Goal: Task Accomplishment & Management: Manage account settings

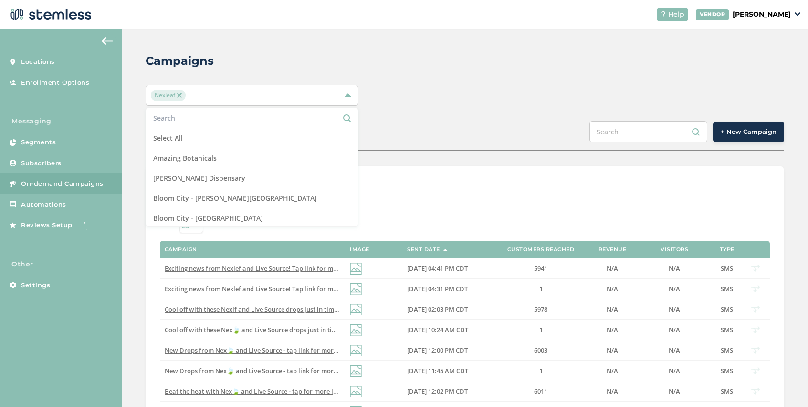
scroll to position [731, 0]
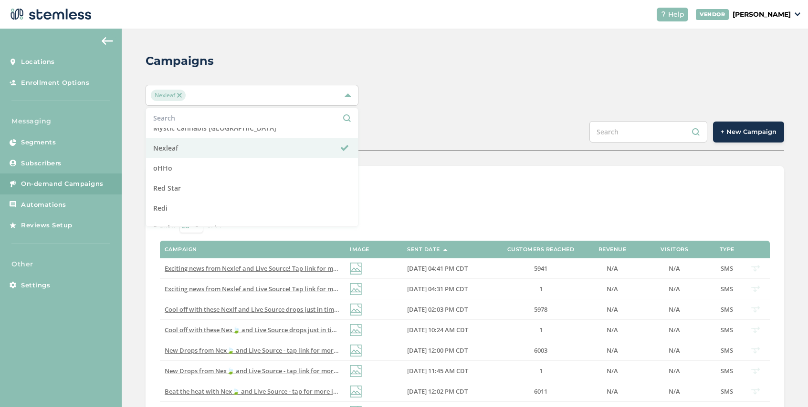
click at [180, 95] on img at bounding box center [179, 95] width 5 height 5
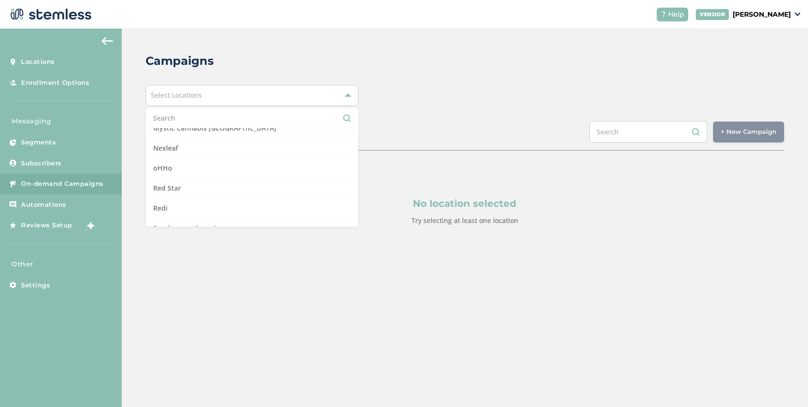
click at [267, 65] on div "Campaigns" at bounding box center [461, 60] width 631 height 17
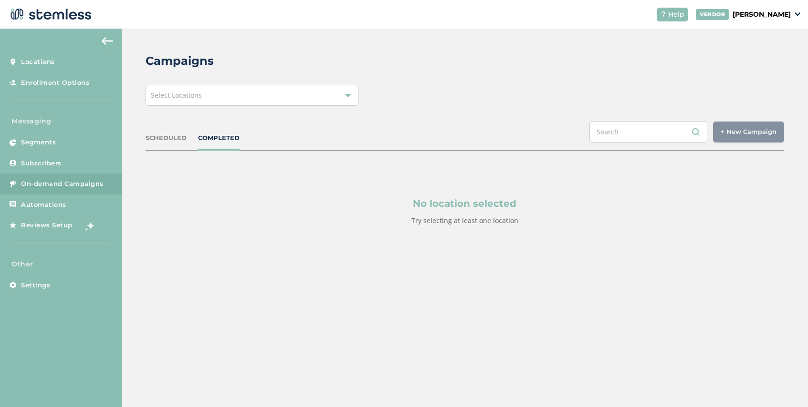
click at [198, 92] on span "Select Locations" at bounding box center [176, 95] width 51 height 9
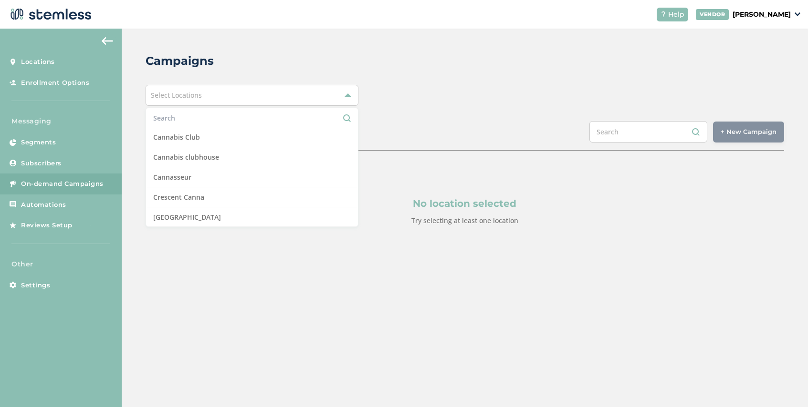
scroll to position [202, 0]
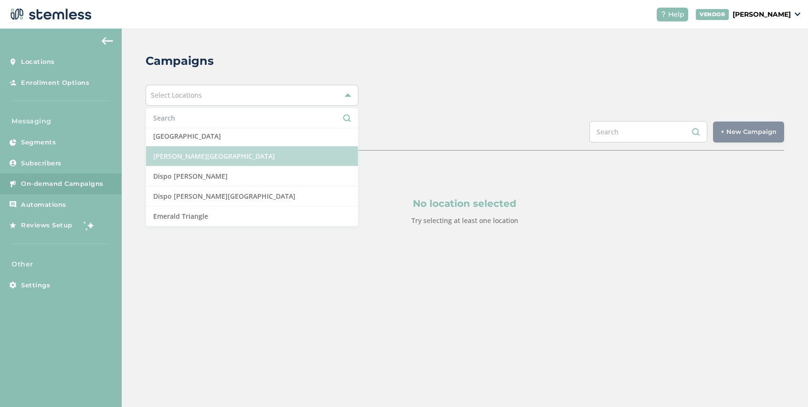
click at [210, 159] on li "[PERSON_NAME][GEOGRAPHIC_DATA]" at bounding box center [252, 156] width 212 height 20
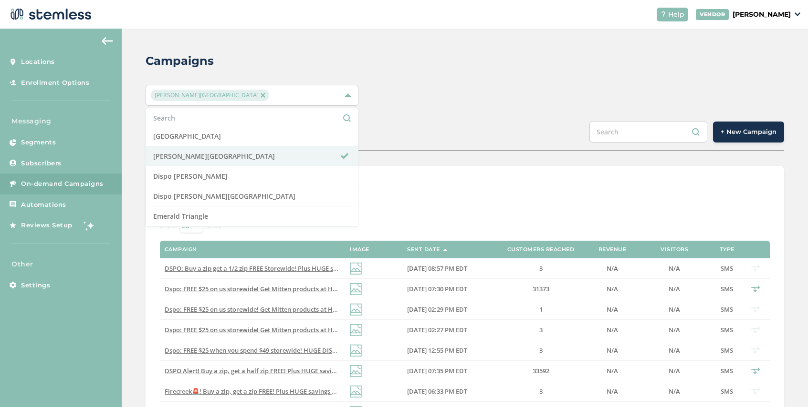
click at [437, 123] on div "SCHEDULED COMPLETED + New Campaign" at bounding box center [465, 136] width 638 height 30
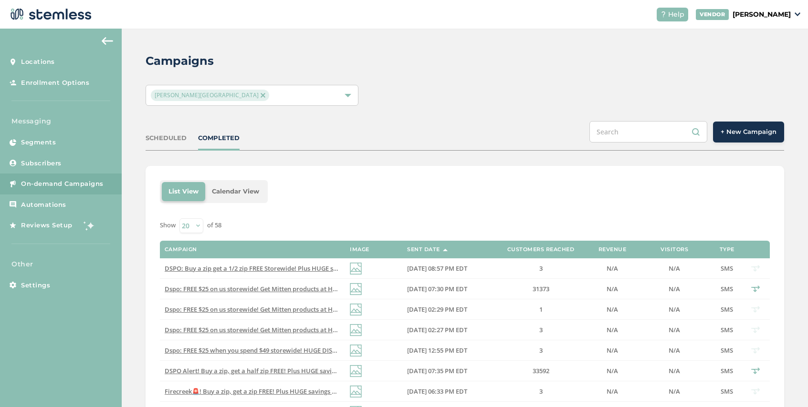
click at [743, 132] on span "+ New Campaign" at bounding box center [748, 132] width 56 height 10
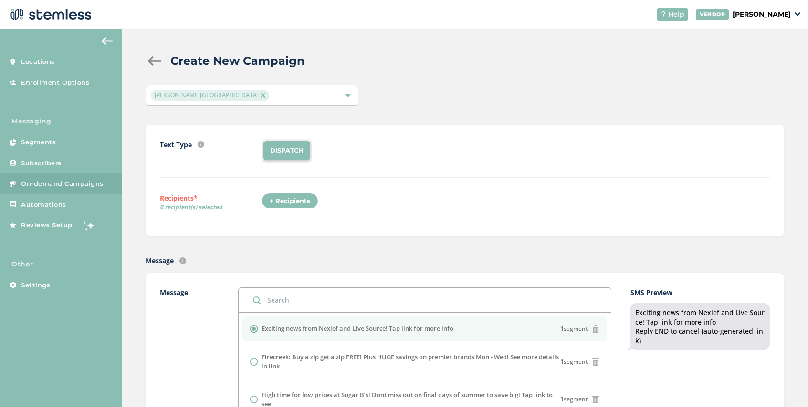
click at [290, 200] on div "+ Recipients" at bounding box center [289, 201] width 57 height 16
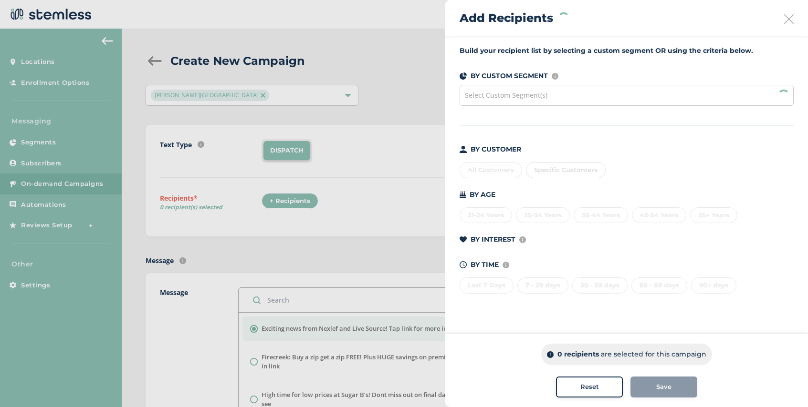
click at [539, 92] on span "Select Custom Segment(s)" at bounding box center [506, 95] width 83 height 9
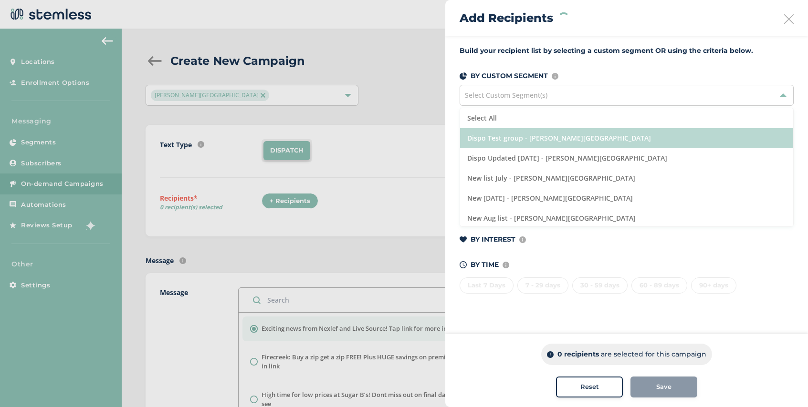
click at [566, 136] on li "Dispo Test group - [PERSON_NAME][GEOGRAPHIC_DATA]" at bounding box center [626, 138] width 333 height 20
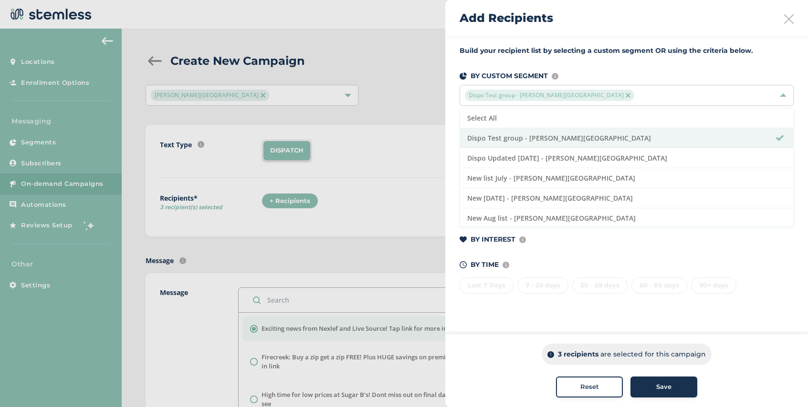
click at [666, 383] on span "Save" at bounding box center [663, 388] width 15 height 10
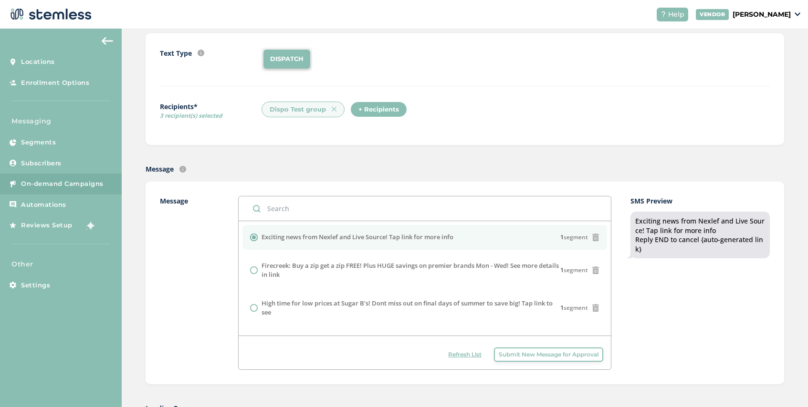
scroll to position [96, 0]
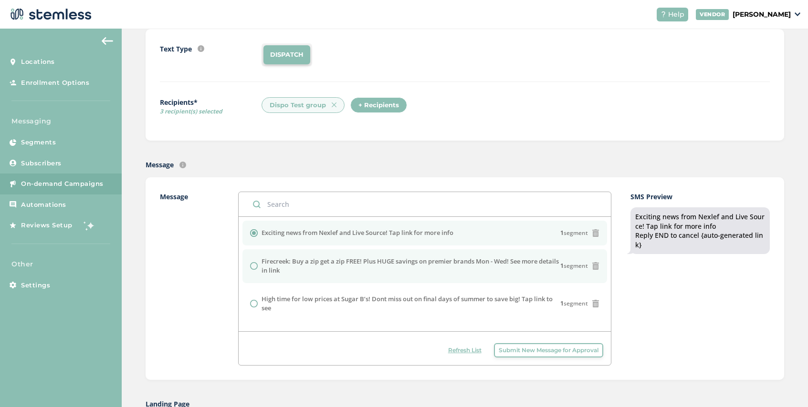
click at [342, 266] on label "Firecreek: Buy a zip get a zip FREE! Plus HUGE savings on premier brands Mon - …" at bounding box center [410, 266] width 298 height 19
radio input "false"
radio input "true"
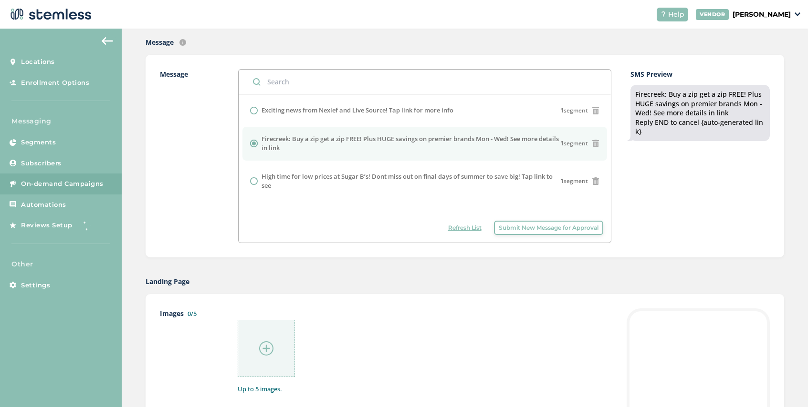
scroll to position [327, 0]
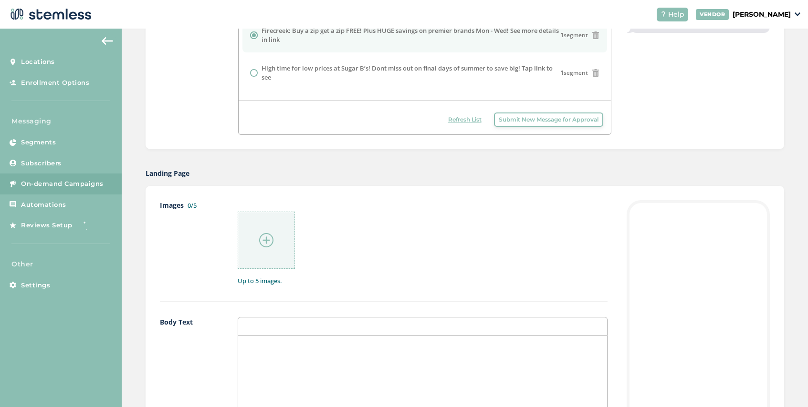
click at [267, 234] on img at bounding box center [266, 240] width 14 height 14
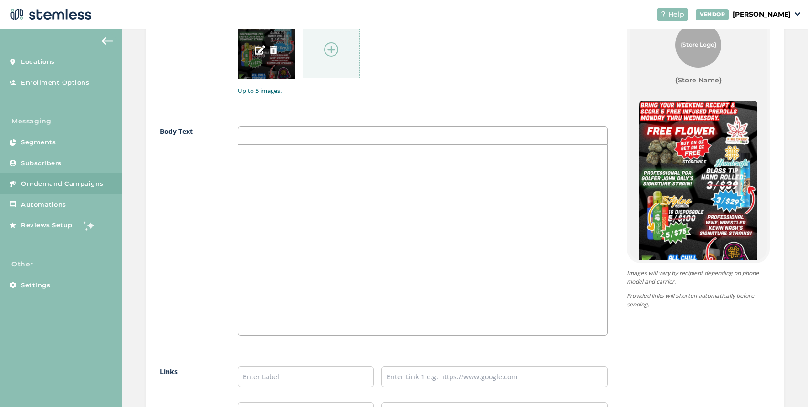
scroll to position [685, 0]
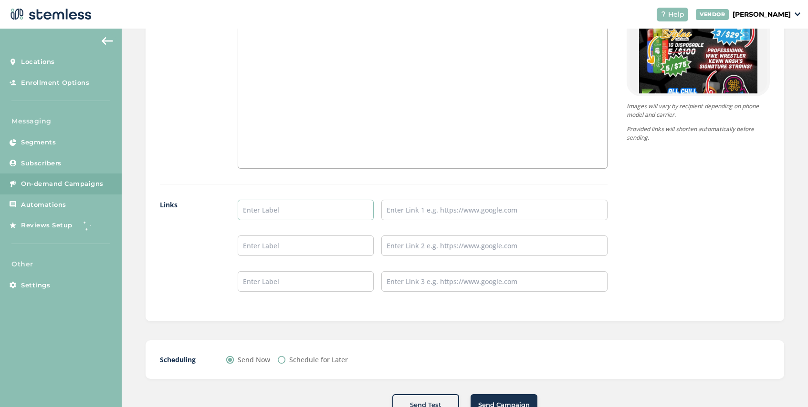
click at [287, 216] on input "text" at bounding box center [306, 210] width 136 height 21
type input "SHOP NOW"
click at [399, 209] on input "text" at bounding box center [494, 210] width 226 height 21
type input "[URL][DOMAIN_NAME]"
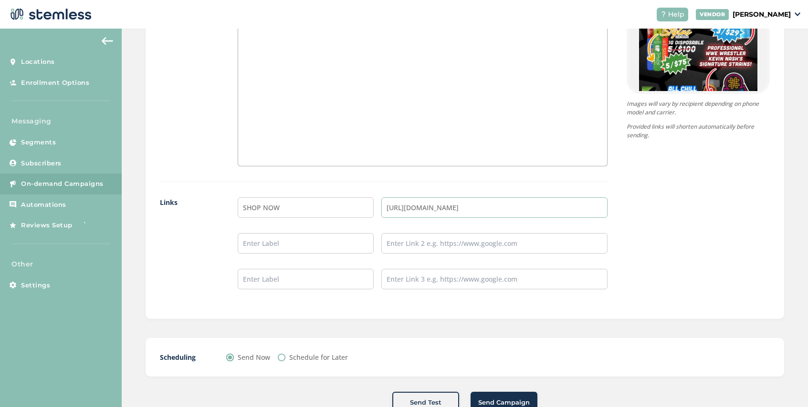
scroll to position [717, 0]
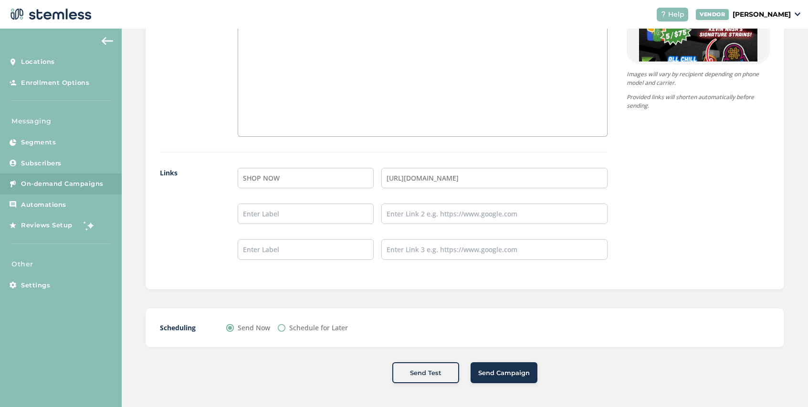
click at [502, 375] on span "Send Campaign" at bounding box center [504, 374] width 52 height 10
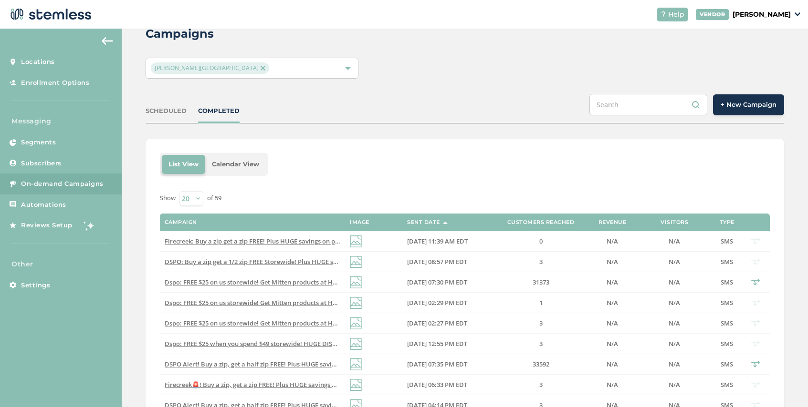
scroll to position [27, 0]
click at [250, 66] on div "[PERSON_NAME][GEOGRAPHIC_DATA]" at bounding box center [247, 68] width 193 height 11
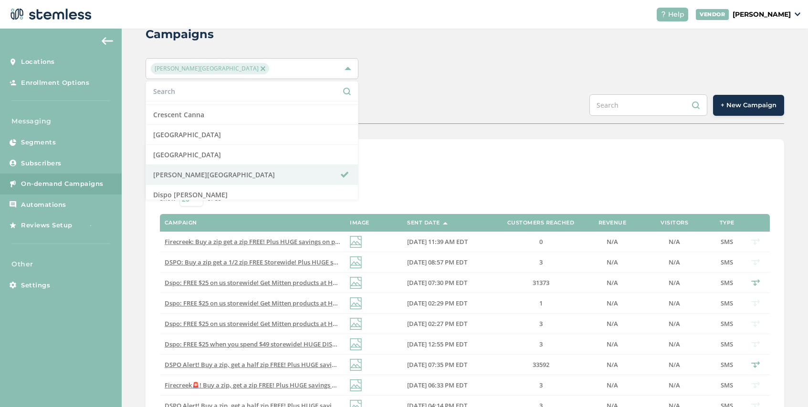
scroll to position [152, 0]
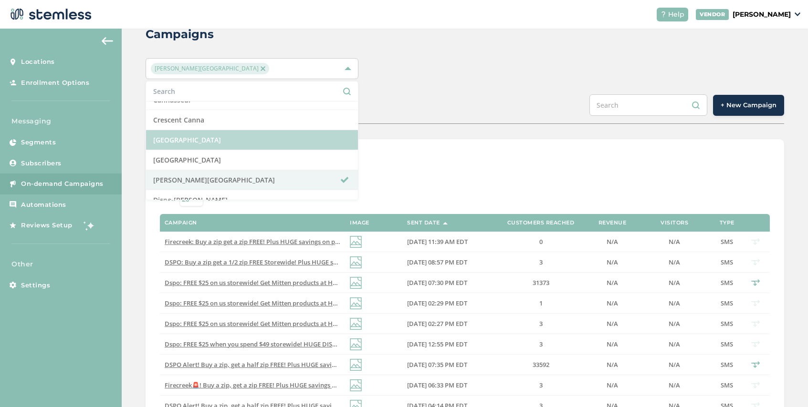
click at [250, 142] on li "[GEOGRAPHIC_DATA]" at bounding box center [252, 140] width 212 height 20
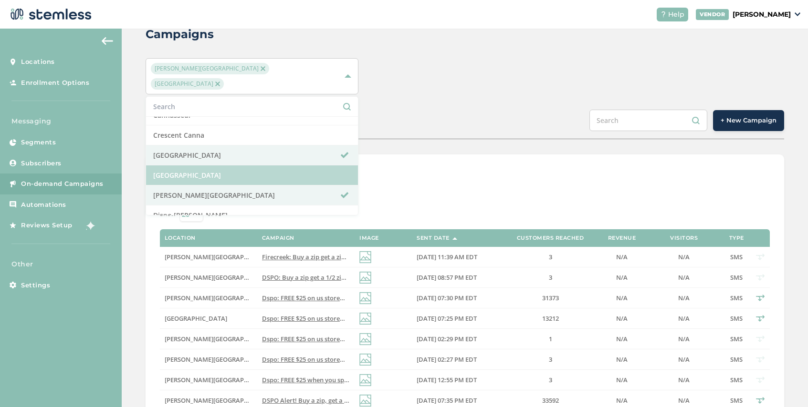
click at [250, 166] on li "[GEOGRAPHIC_DATA]" at bounding box center [252, 176] width 212 height 20
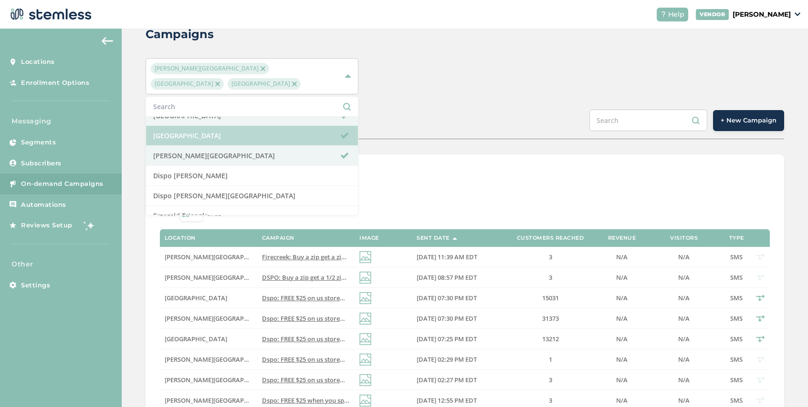
scroll to position [209, 0]
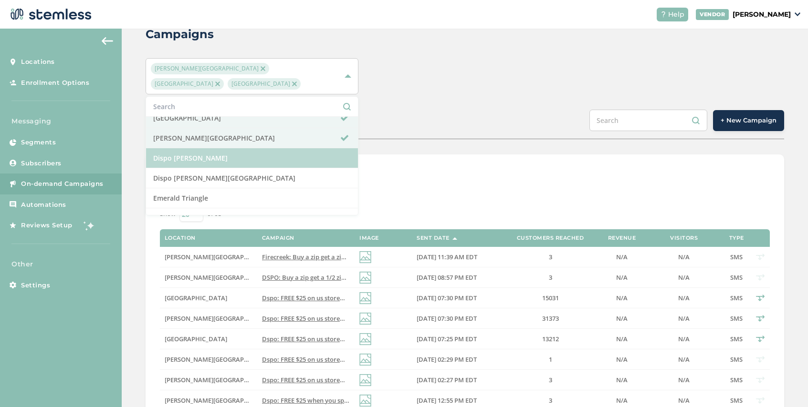
click at [252, 156] on li "Dispo [PERSON_NAME]" at bounding box center [252, 158] width 212 height 20
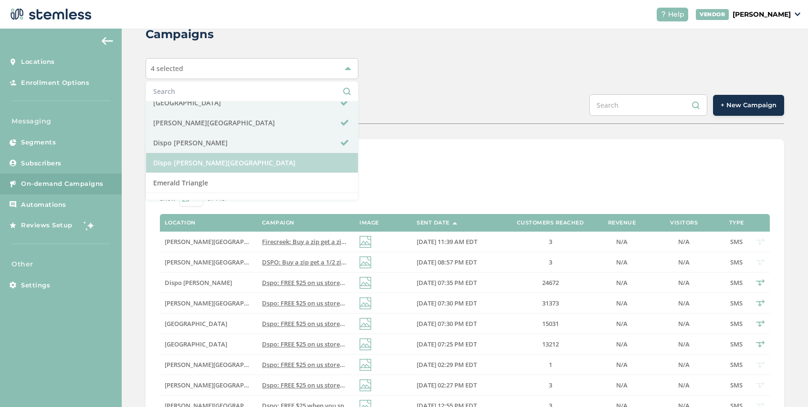
click at [253, 158] on li "Dispo [PERSON_NAME][GEOGRAPHIC_DATA]" at bounding box center [252, 163] width 212 height 20
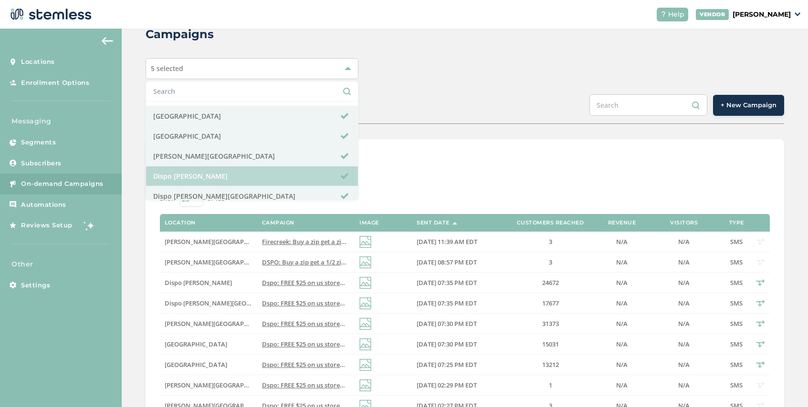
scroll to position [177, 0]
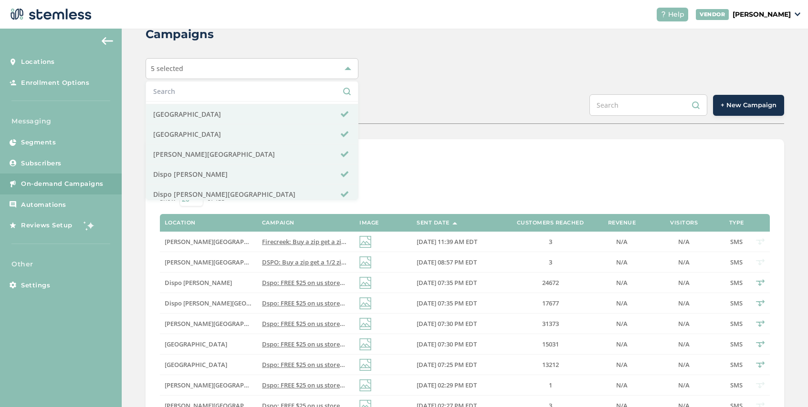
click at [447, 94] on div "Campaigns 5 selected Select All Amazing Botanicals [PERSON_NAME] Dispensary [GE…" at bounding box center [465, 355] width 686 height 706
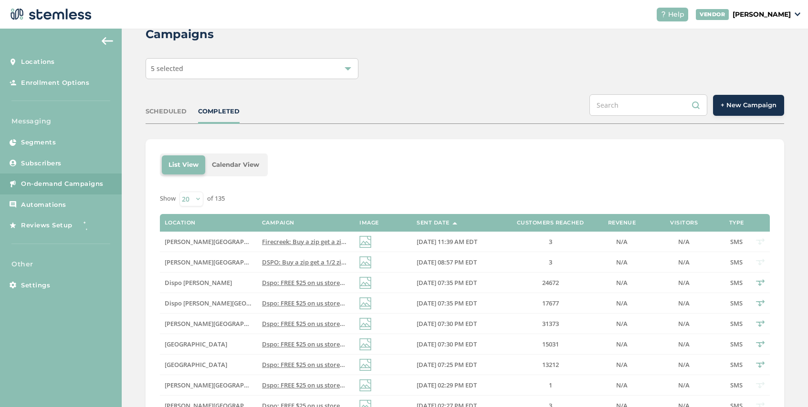
click at [762, 104] on span "+ New Campaign" at bounding box center [748, 106] width 56 height 10
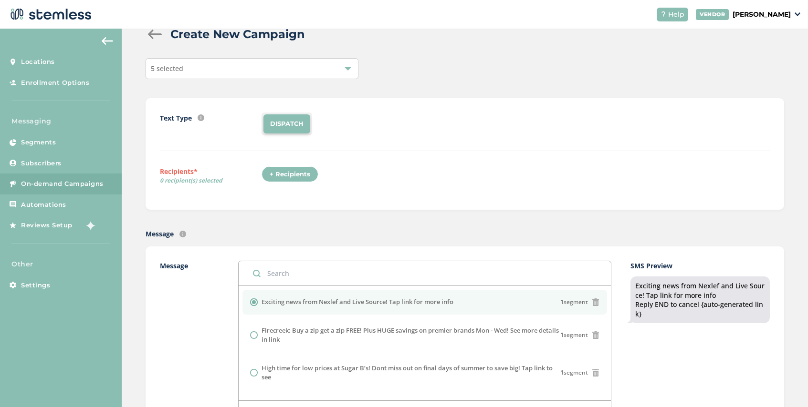
click at [302, 167] on div "+ Recipients" at bounding box center [289, 175] width 57 height 16
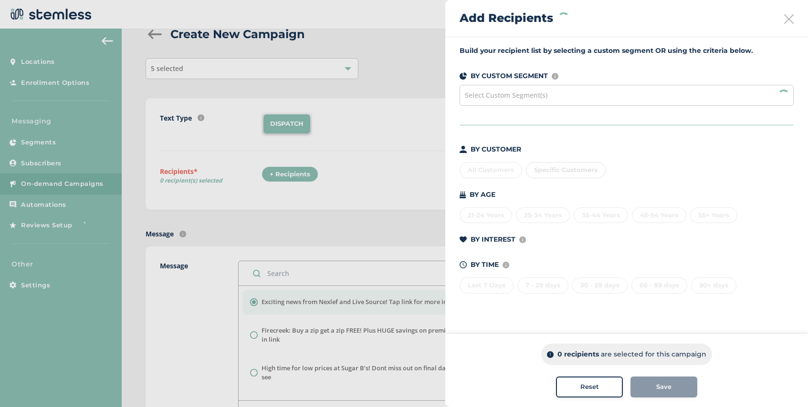
click at [534, 94] on span "Select Custom Segment(s)" at bounding box center [506, 95] width 83 height 9
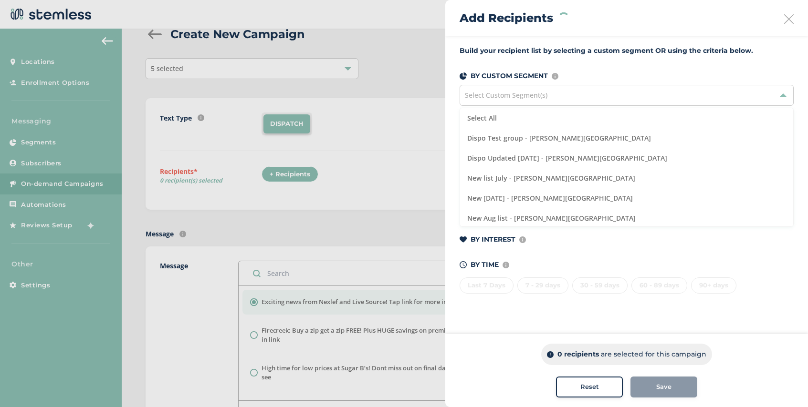
click at [787, 18] on icon at bounding box center [789, 19] width 10 height 10
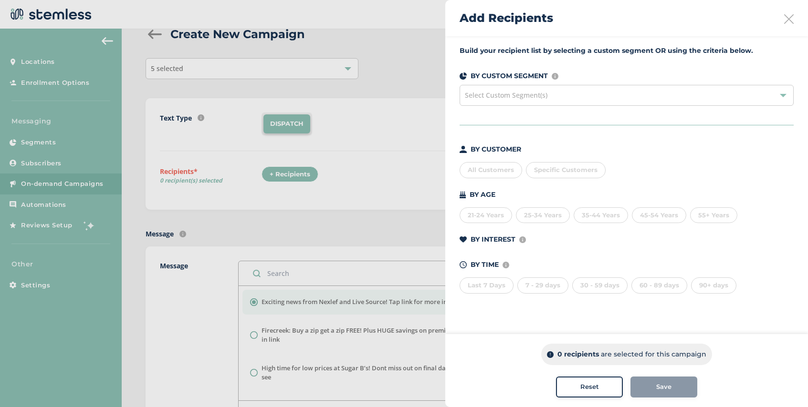
click at [450, 77] on div "Build your recipient list by selecting a custom segment OR using the criteria b…" at bounding box center [626, 175] width 363 height 279
click at [791, 16] on icon at bounding box center [789, 19] width 10 height 10
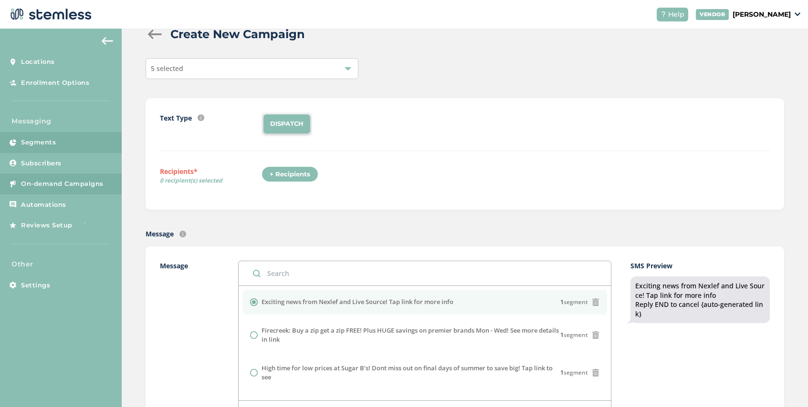
click at [58, 136] on link "Segments" at bounding box center [61, 142] width 122 height 21
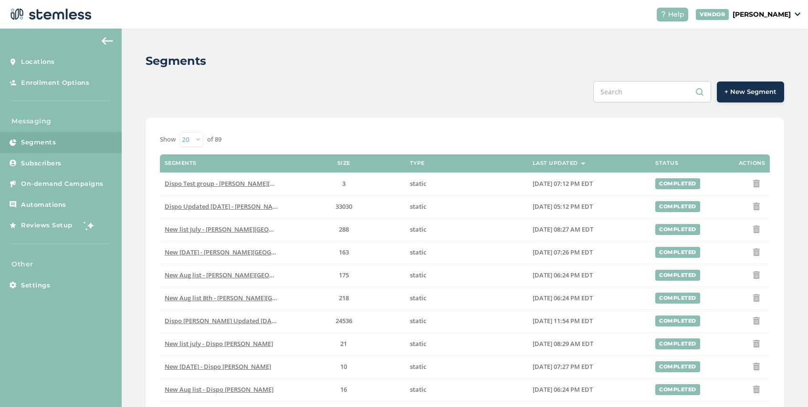
click at [758, 89] on span "+ New Segment" at bounding box center [750, 92] width 52 height 10
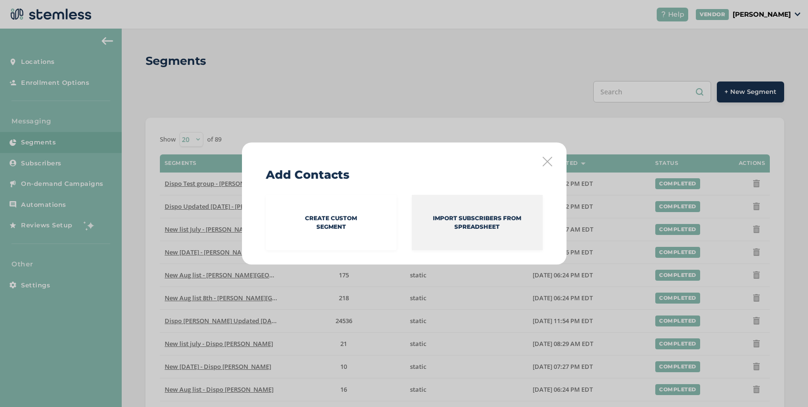
click at [469, 211] on div "Import Subscribers from spreadsheet" at bounding box center [477, 222] width 131 height 55
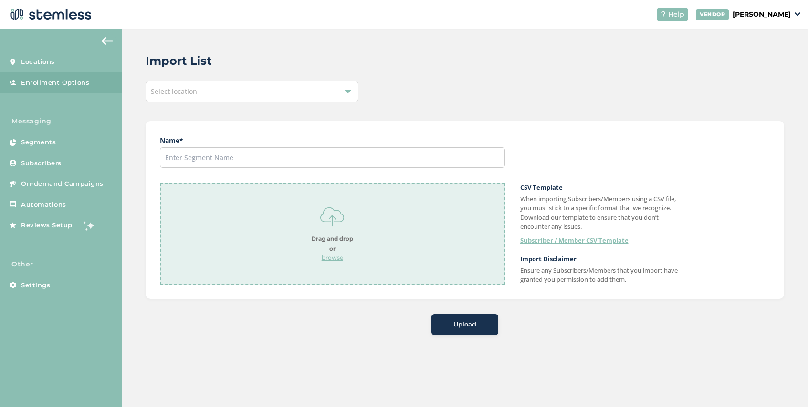
click at [239, 97] on div "Select location" at bounding box center [252, 91] width 213 height 21
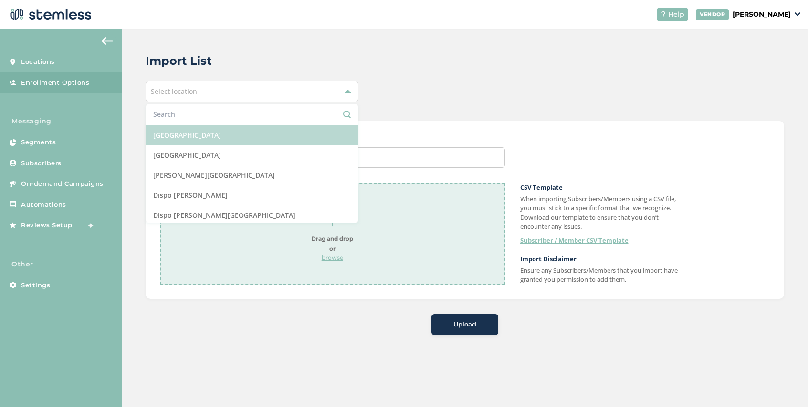
scroll to position [145, 0]
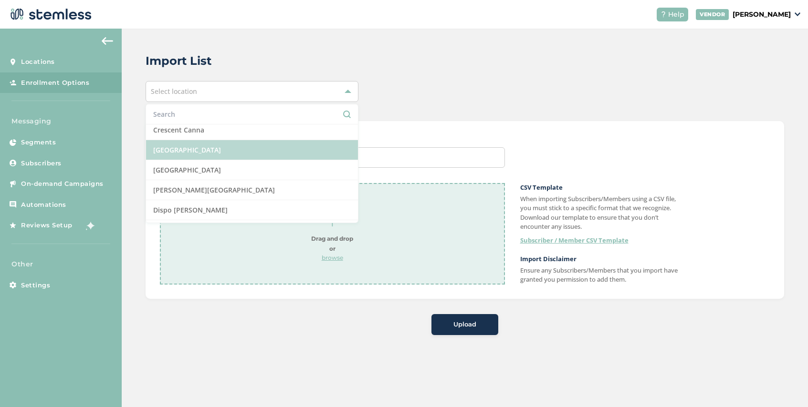
click at [239, 146] on li "[GEOGRAPHIC_DATA]" at bounding box center [252, 150] width 212 height 20
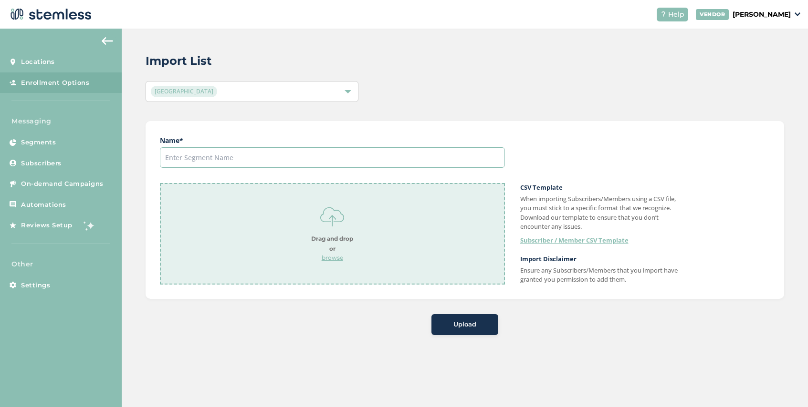
click at [238, 157] on input "text" at bounding box center [332, 157] width 345 height 21
type input "[DATE] list"
click at [332, 257] on p "browse" at bounding box center [332, 258] width 42 height 9
click at [474, 320] on span "Upload" at bounding box center [464, 325] width 23 height 10
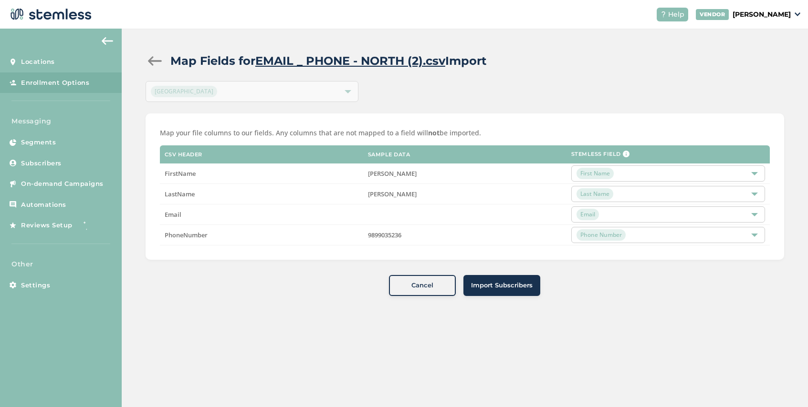
click at [505, 286] on span "Import Subscribers" at bounding box center [502, 286] width 62 height 10
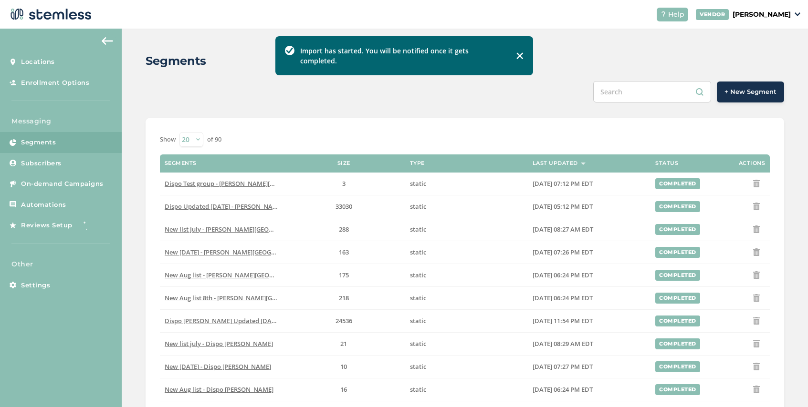
click at [748, 94] on span "+ New Segment" at bounding box center [750, 92] width 52 height 10
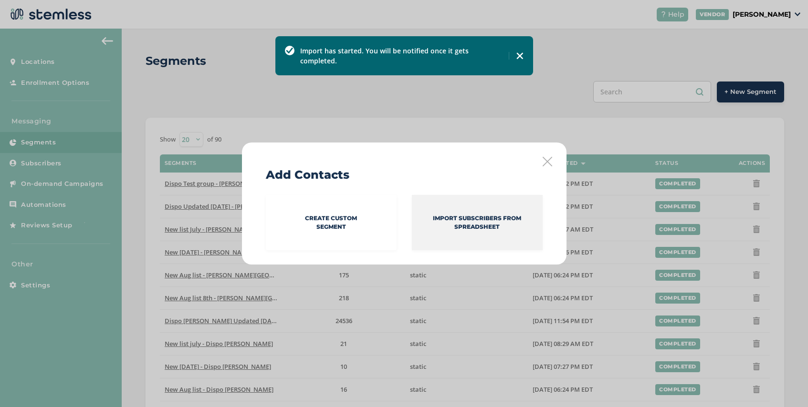
click at [452, 215] on p "Import Subscribers from spreadsheet" at bounding box center [477, 222] width 131 height 17
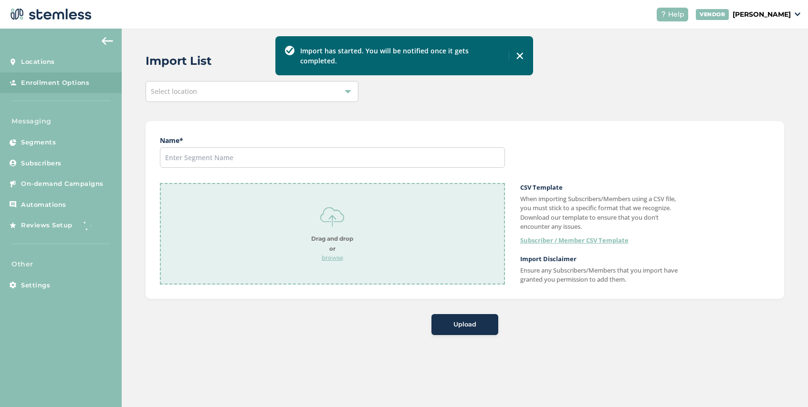
click at [208, 98] on div "Select location" at bounding box center [252, 91] width 213 height 21
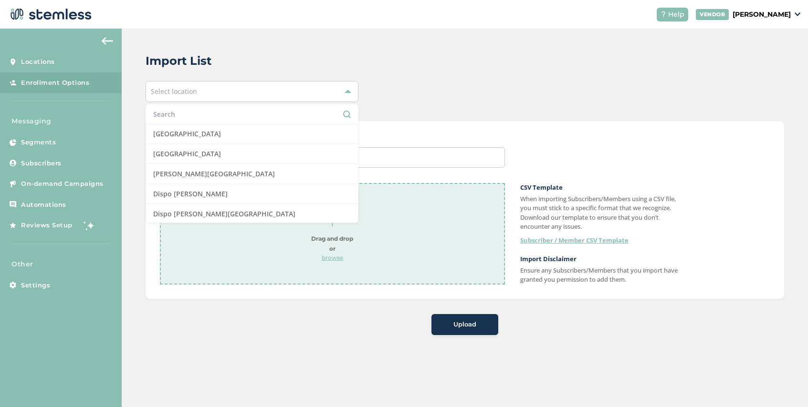
scroll to position [151, 0]
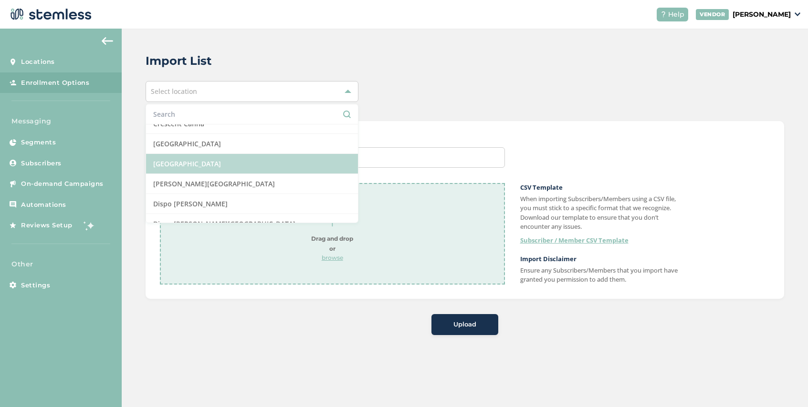
click at [239, 156] on li "[GEOGRAPHIC_DATA]" at bounding box center [252, 164] width 212 height 20
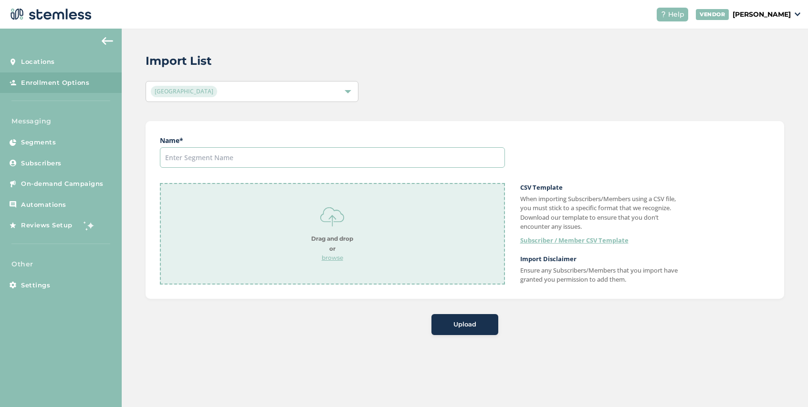
click at [297, 162] on input "text" at bounding box center [332, 157] width 345 height 21
type input "[DATE] list"
click at [332, 259] on p "browse" at bounding box center [332, 258] width 42 height 9
click at [454, 331] on button "Upload" at bounding box center [464, 324] width 67 height 21
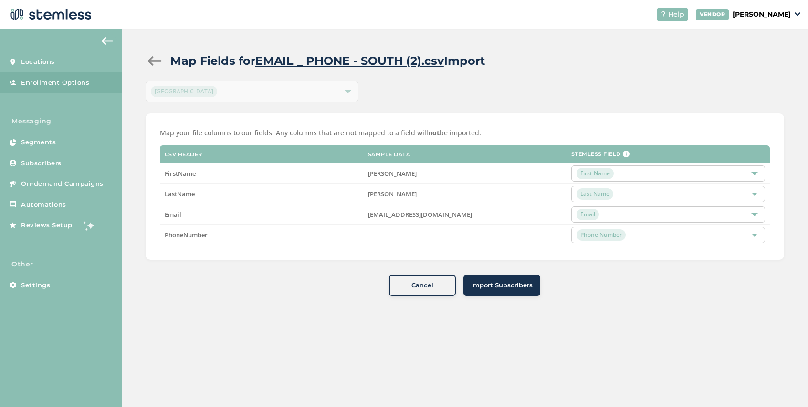
click at [503, 286] on span "Import Subscribers" at bounding box center [502, 286] width 62 height 10
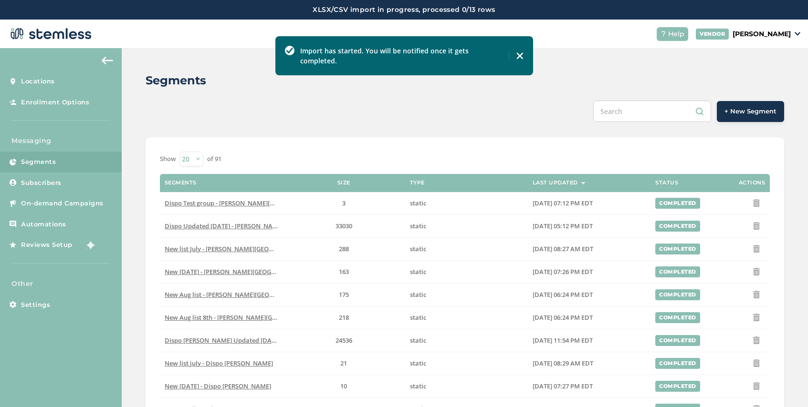
click at [754, 114] on span "+ New Segment" at bounding box center [750, 112] width 52 height 10
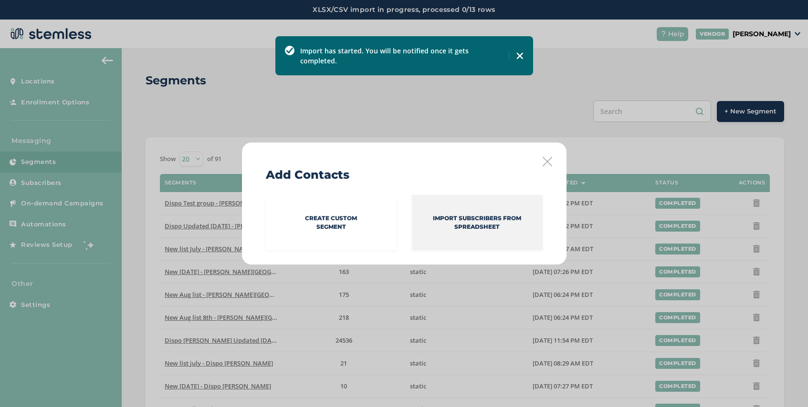
click at [507, 210] on div "Import Subscribers from spreadsheet" at bounding box center [477, 222] width 131 height 55
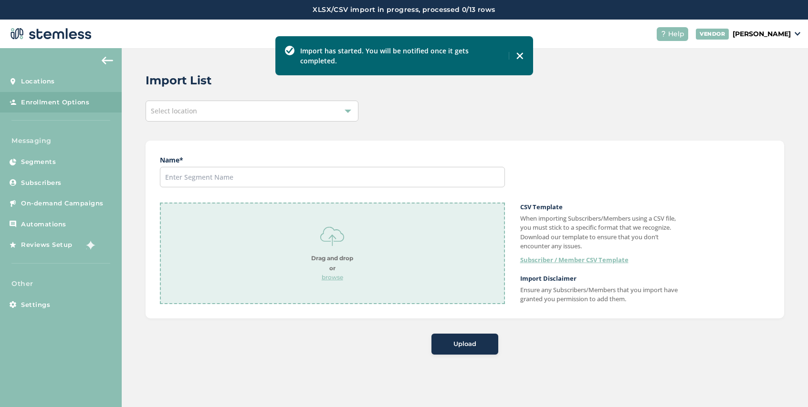
click at [228, 109] on div "Select location" at bounding box center [252, 111] width 213 height 21
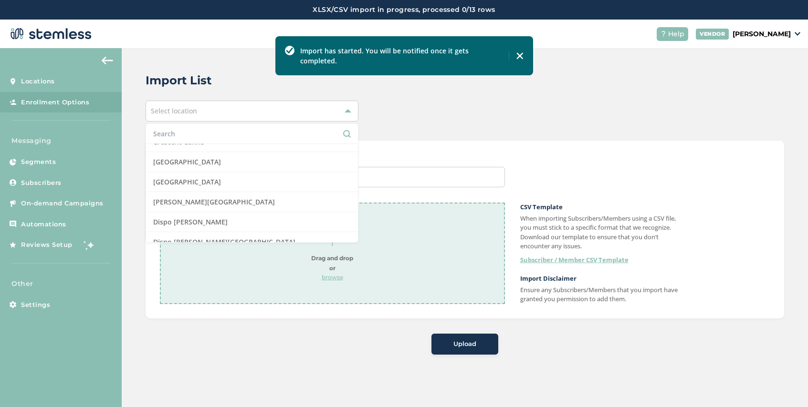
scroll to position [156, 0]
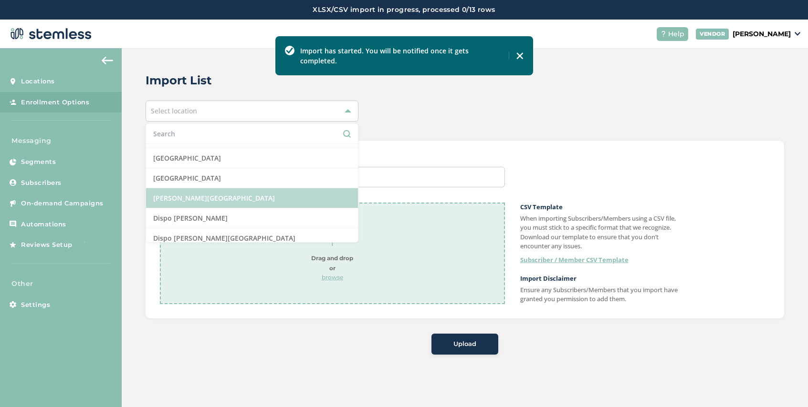
click at [231, 198] on li "[PERSON_NAME][GEOGRAPHIC_DATA]" at bounding box center [252, 198] width 212 height 20
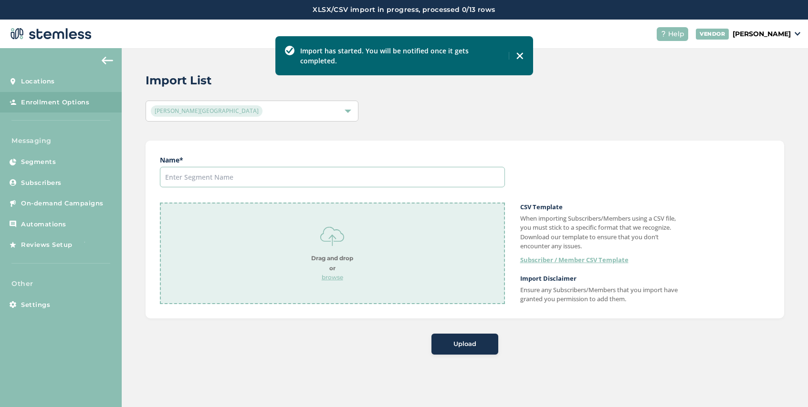
click at [278, 173] on input "text" at bounding box center [332, 177] width 345 height 21
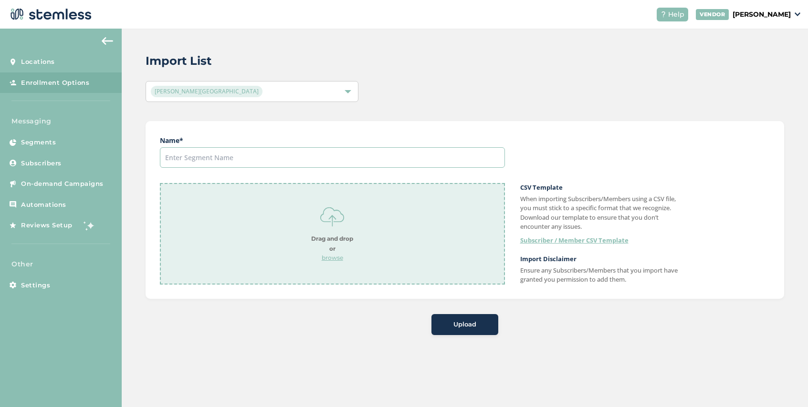
click at [232, 162] on input "text" at bounding box center [332, 157] width 345 height 21
type input "[DATE]"
click at [334, 259] on p "browse" at bounding box center [332, 258] width 42 height 9
click at [457, 324] on span "Upload" at bounding box center [464, 325] width 23 height 10
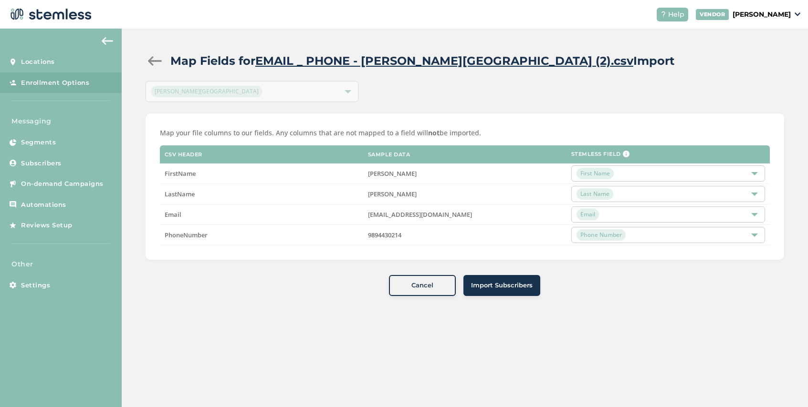
click at [501, 287] on span "Import Subscribers" at bounding box center [502, 286] width 62 height 10
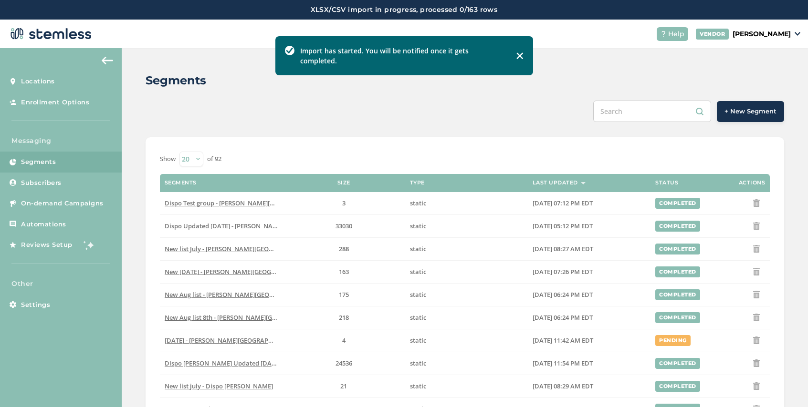
click at [744, 116] on button "+ New Segment" at bounding box center [750, 111] width 67 height 21
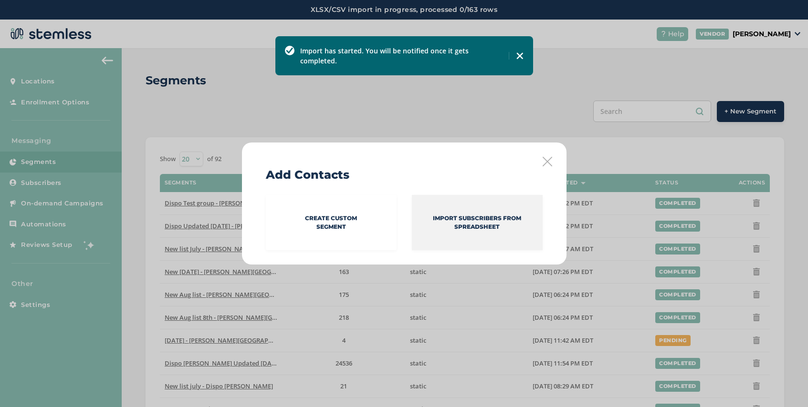
click at [453, 225] on p "Import Subscribers from spreadsheet" at bounding box center [477, 222] width 131 height 17
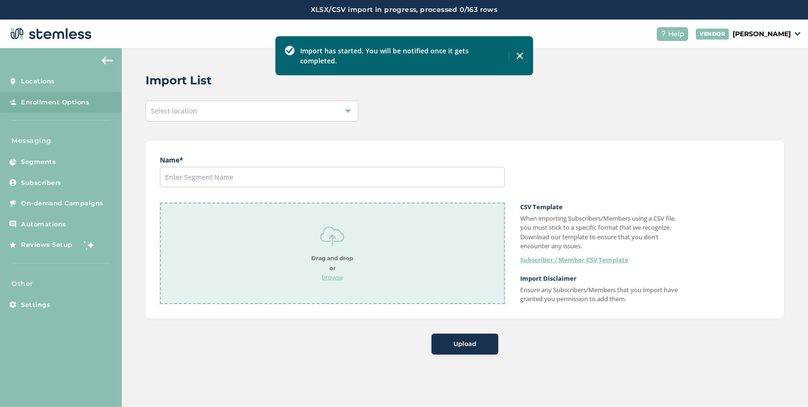
click at [197, 115] on div "Select location" at bounding box center [252, 111] width 213 height 21
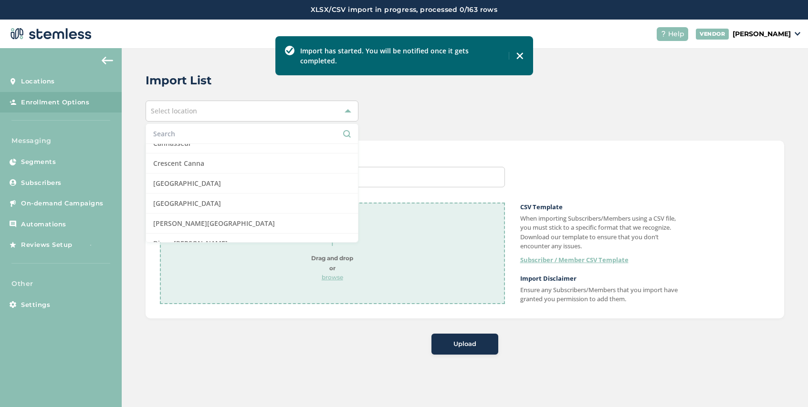
scroll to position [146, 0]
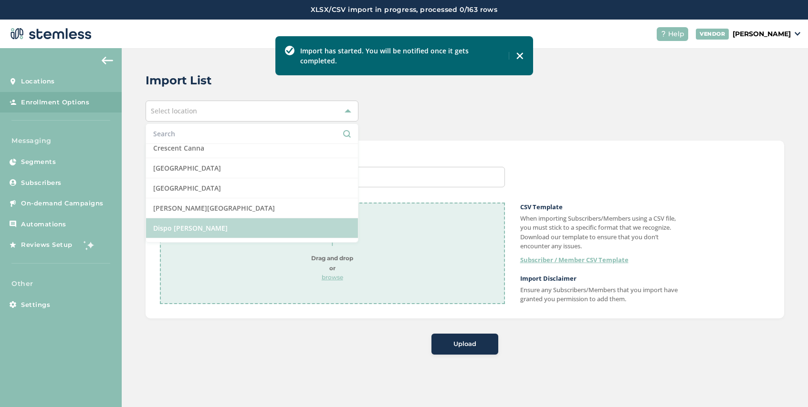
click at [219, 231] on li "Dispo [PERSON_NAME]" at bounding box center [252, 229] width 212 height 20
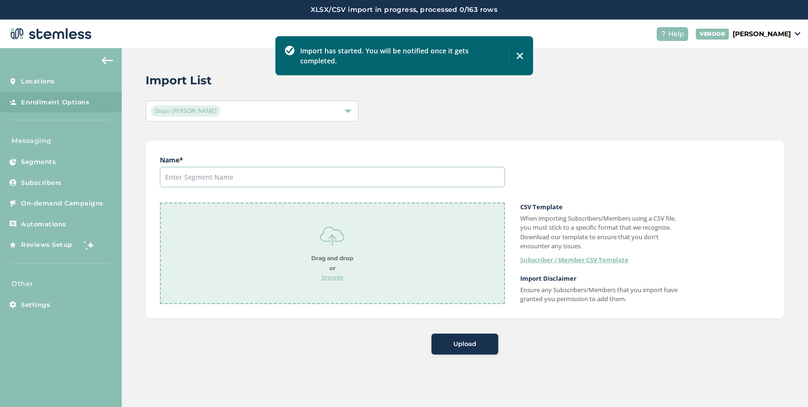
click at [247, 175] on input "text" at bounding box center [332, 177] width 345 height 21
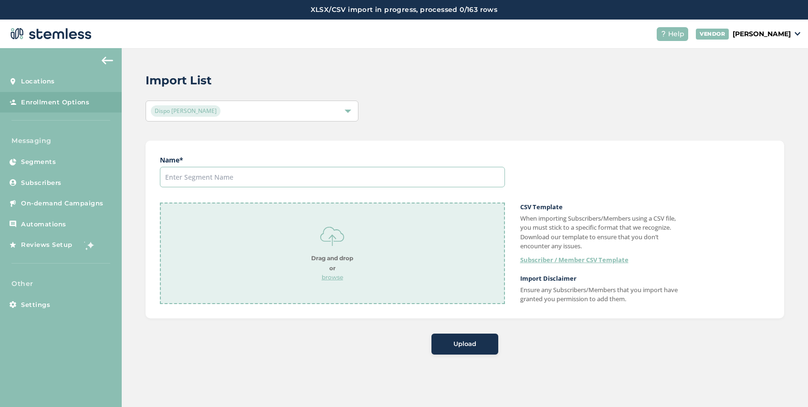
type input "[DATE]"
click at [331, 280] on p "browse" at bounding box center [332, 277] width 42 height 9
click at [469, 352] on div "Import List Dispo [PERSON_NAME] Name * [DATE] EMAIL _ PHONE - ROMEO (2).csv rem…" at bounding box center [465, 213] width 686 height 331
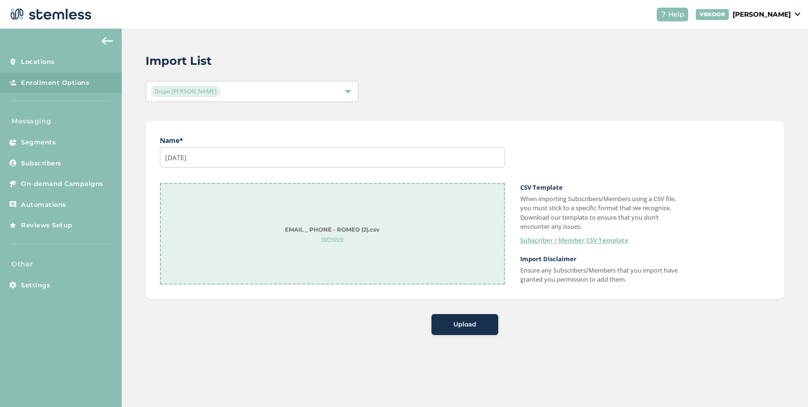
click at [470, 327] on span "Upload" at bounding box center [464, 325] width 23 height 10
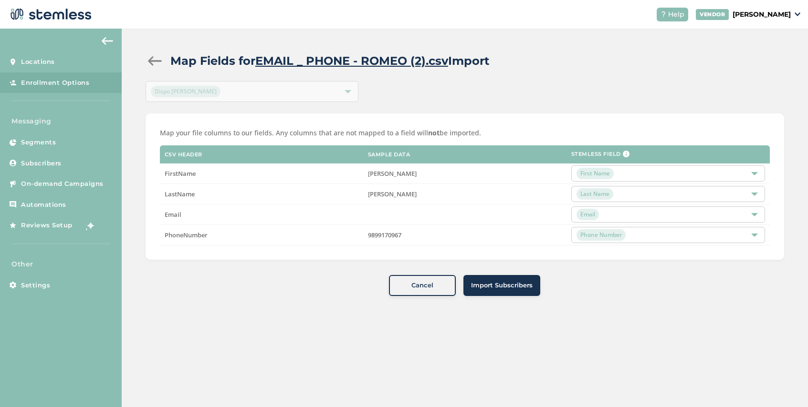
click at [501, 285] on span "Import Subscribers" at bounding box center [502, 286] width 62 height 10
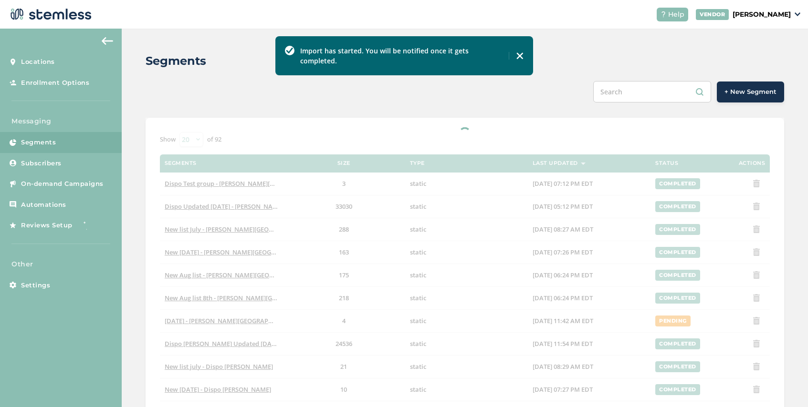
click at [745, 88] on span "+ New Segment" at bounding box center [750, 92] width 52 height 10
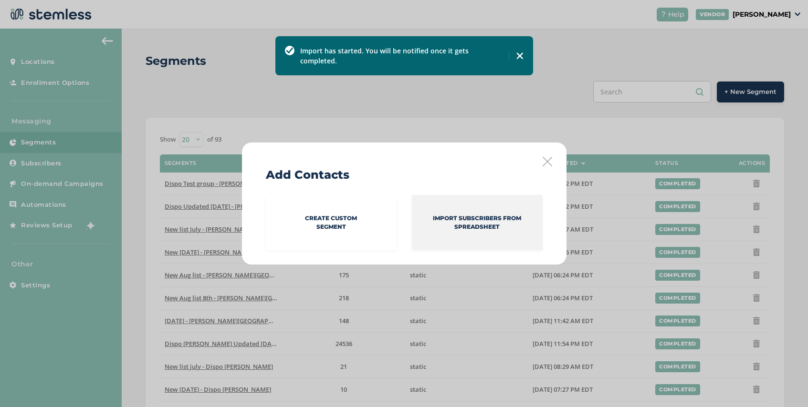
click at [448, 230] on p "Import Subscribers from spreadsheet" at bounding box center [477, 222] width 131 height 17
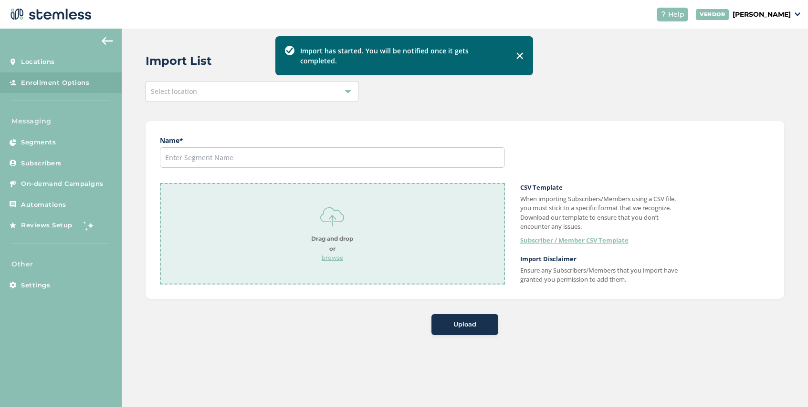
click at [214, 97] on div "Select location" at bounding box center [252, 91] width 213 height 21
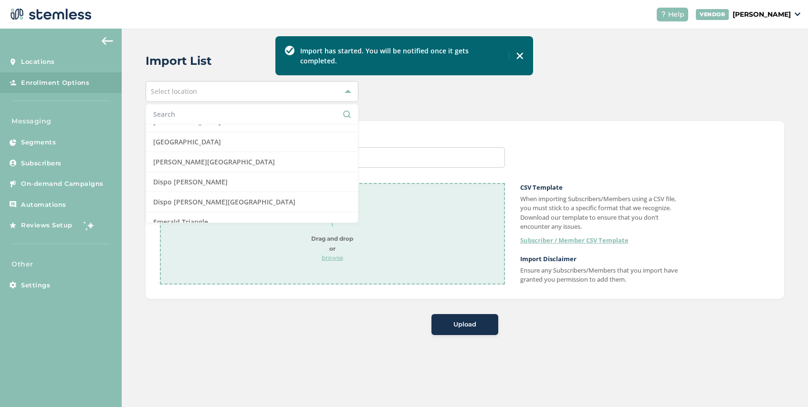
scroll to position [174, 0]
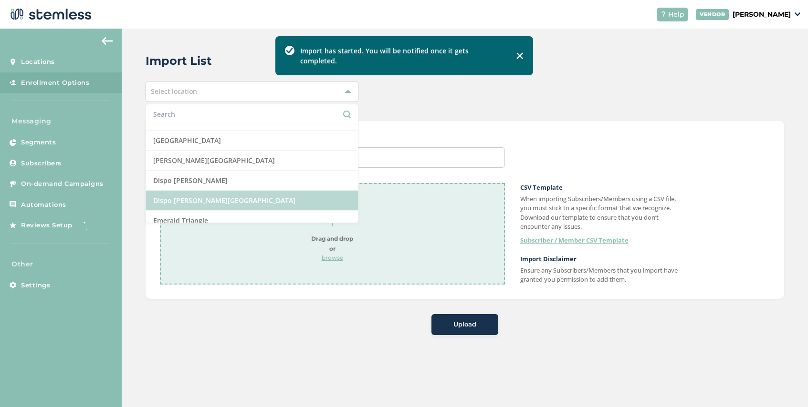
click at [222, 194] on li "Dispo [PERSON_NAME][GEOGRAPHIC_DATA]" at bounding box center [252, 201] width 212 height 20
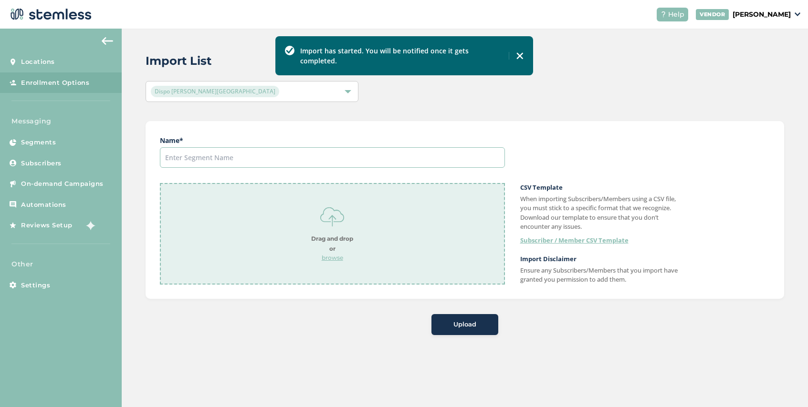
click at [283, 156] on input "text" at bounding box center [332, 157] width 345 height 21
click at [249, 163] on input "text" at bounding box center [332, 157] width 345 height 21
type input "a"
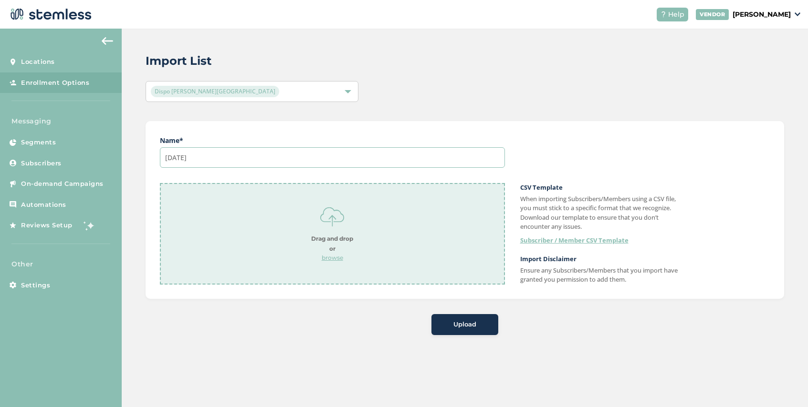
type input "[DATE]"
click at [327, 257] on p "browse" at bounding box center [332, 258] width 42 height 9
click at [461, 325] on span "Upload" at bounding box center [464, 325] width 23 height 10
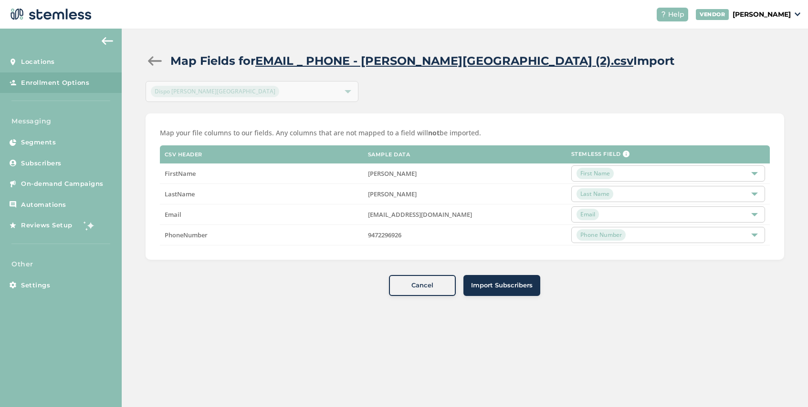
click at [507, 290] on span "Import Subscribers" at bounding box center [502, 286] width 62 height 10
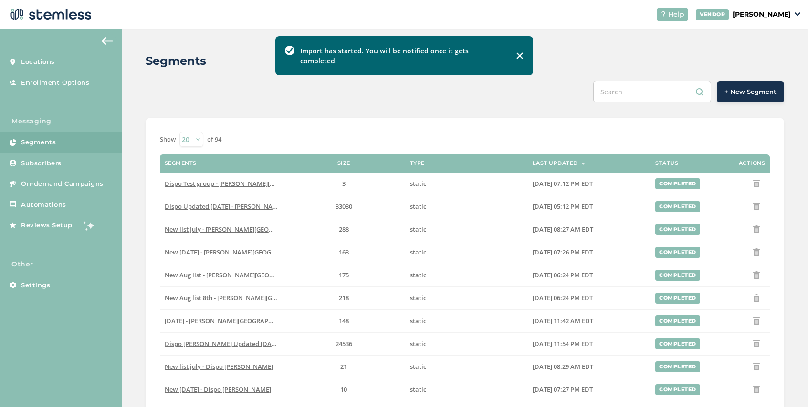
click at [743, 96] on span "+ New Segment" at bounding box center [750, 92] width 52 height 10
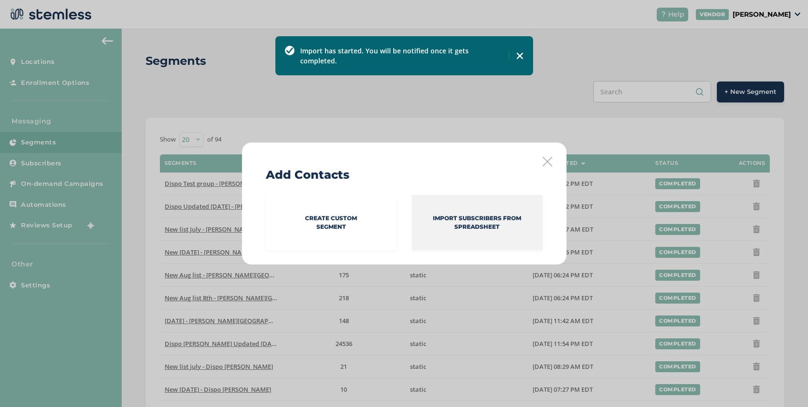
click at [455, 210] on div "Import Subscribers from spreadsheet" at bounding box center [477, 222] width 131 height 55
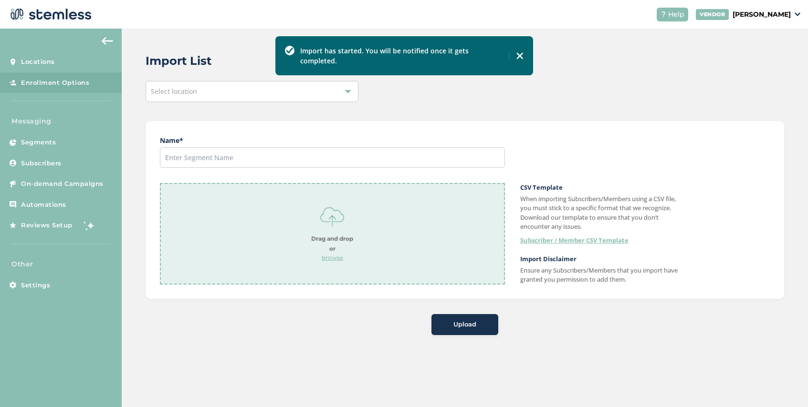
click at [215, 89] on div "Select location" at bounding box center [252, 91] width 213 height 21
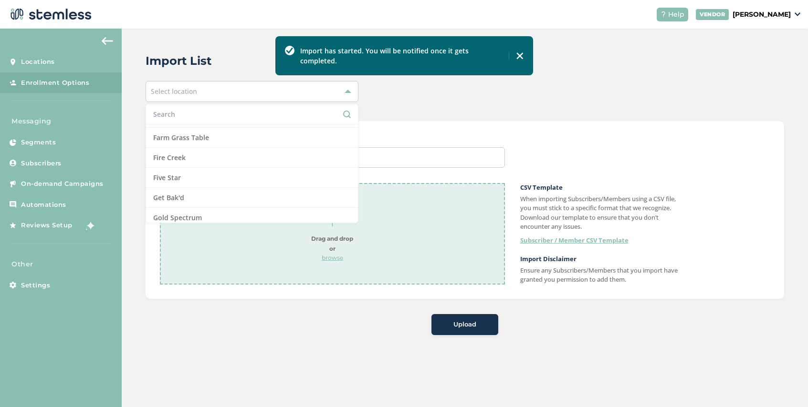
scroll to position [296, 0]
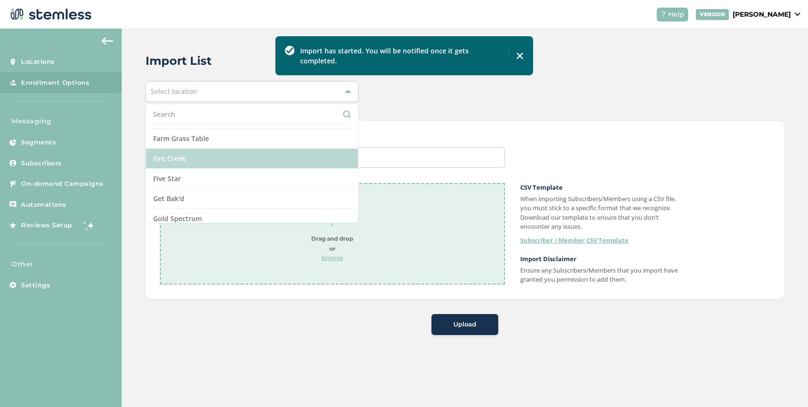
click at [217, 159] on li "Fire Creek" at bounding box center [252, 159] width 212 height 20
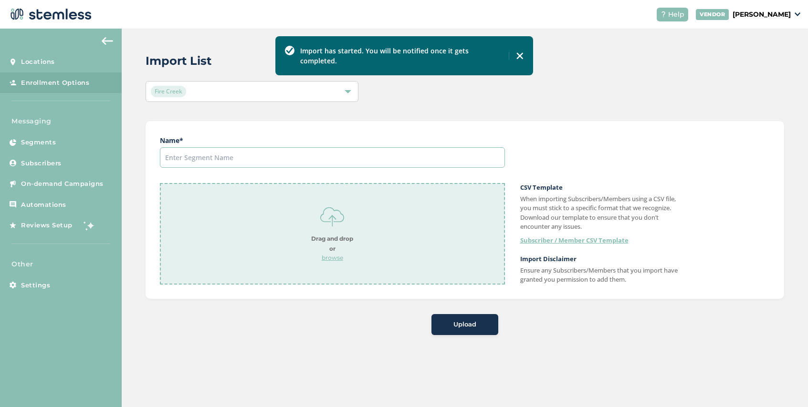
click at [241, 159] on input "text" at bounding box center [332, 157] width 345 height 21
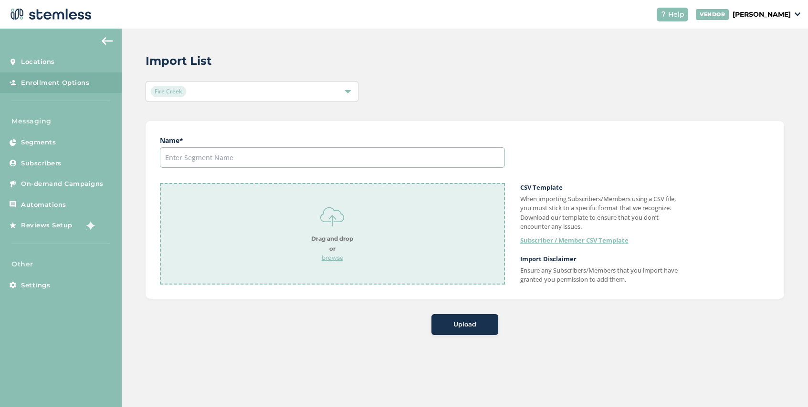
type input "[DATE]"
click at [332, 254] on p "browse" at bounding box center [332, 258] width 42 height 9
click at [462, 325] on span "Upload" at bounding box center [464, 325] width 23 height 10
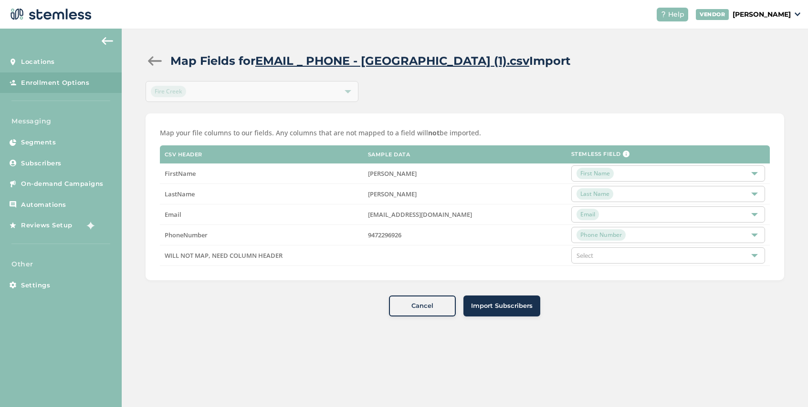
click at [637, 255] on div "Select" at bounding box center [668, 256] width 194 height 16
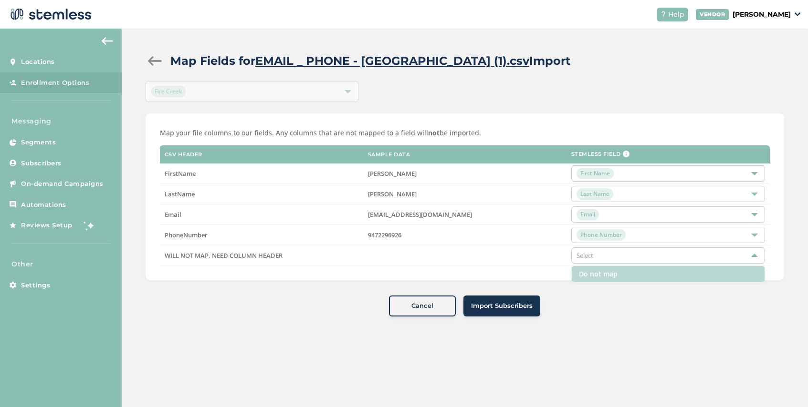
click at [627, 270] on li "Do not map" at bounding box center [668, 274] width 193 height 16
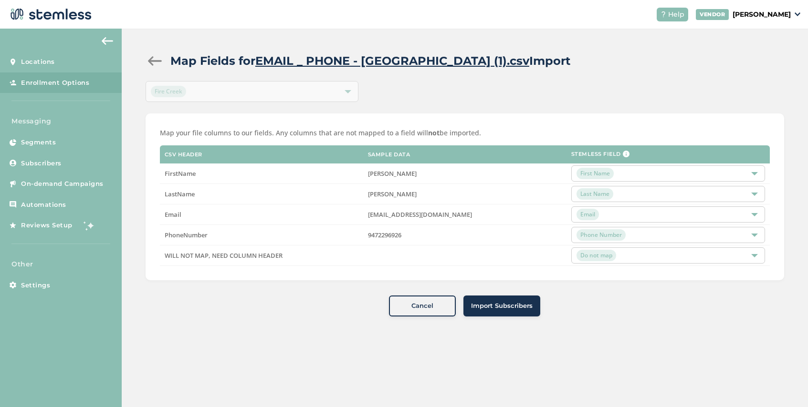
click at [489, 312] on button "Import Subscribers" at bounding box center [501, 306] width 77 height 21
